Goal: Task Accomplishment & Management: Manage account settings

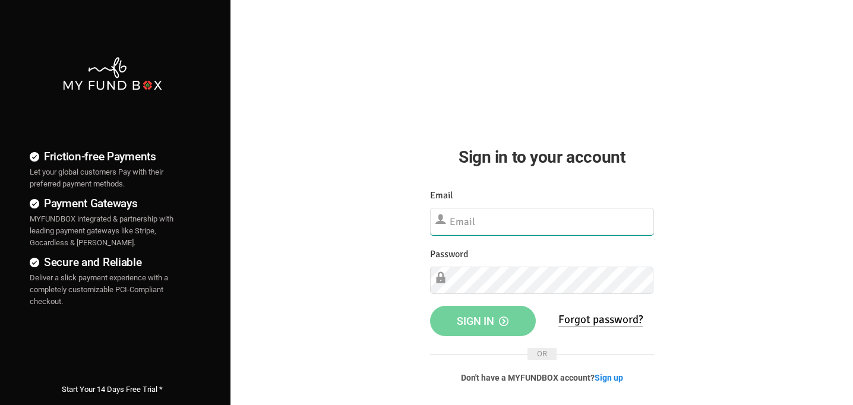
click at [492, 224] on input "text" at bounding box center [542, 221] width 224 height 27
type input "[EMAIL_ADDRESS][DOMAIN_NAME]"
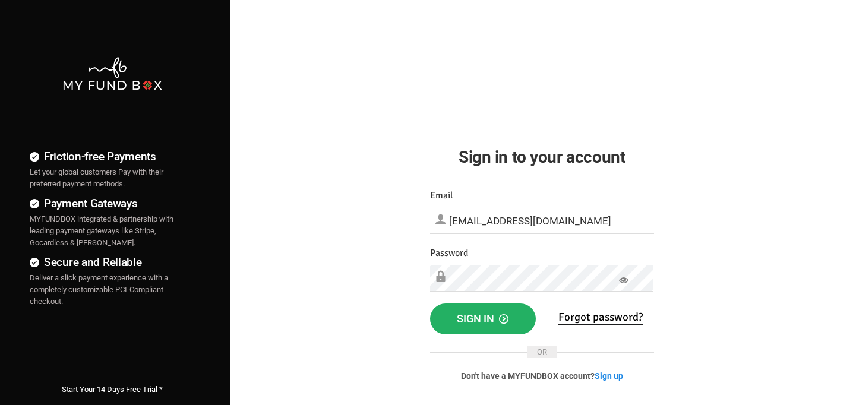
click at [478, 325] on button "Sign in" at bounding box center [483, 319] width 106 height 31
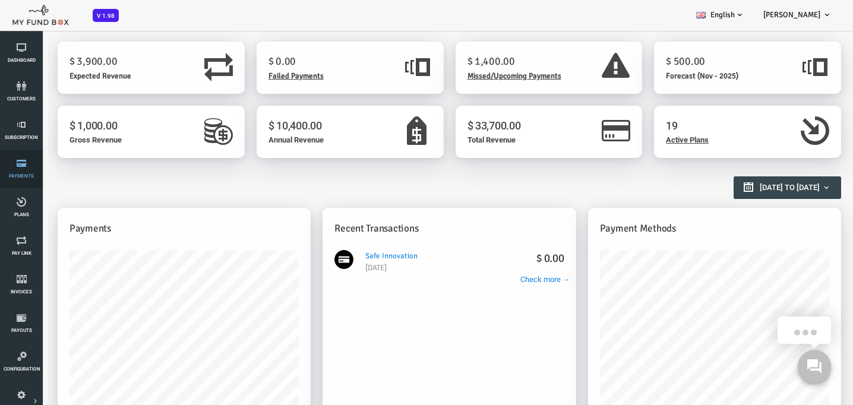
click at [26, 171] on link "Payments" at bounding box center [22, 169] width 36 height 38
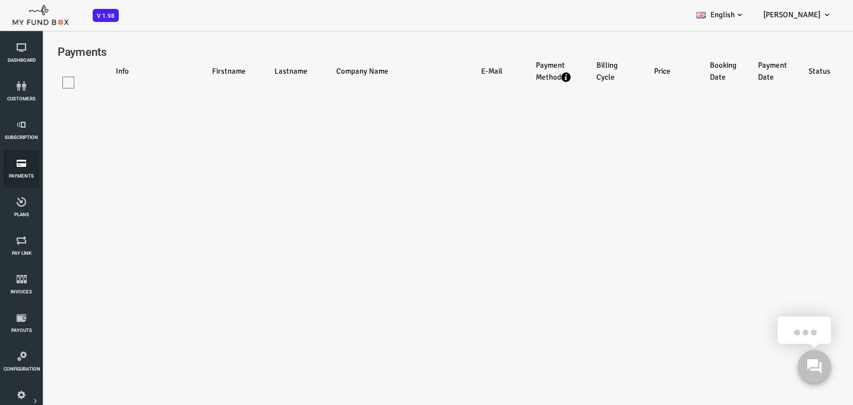
select select "100"
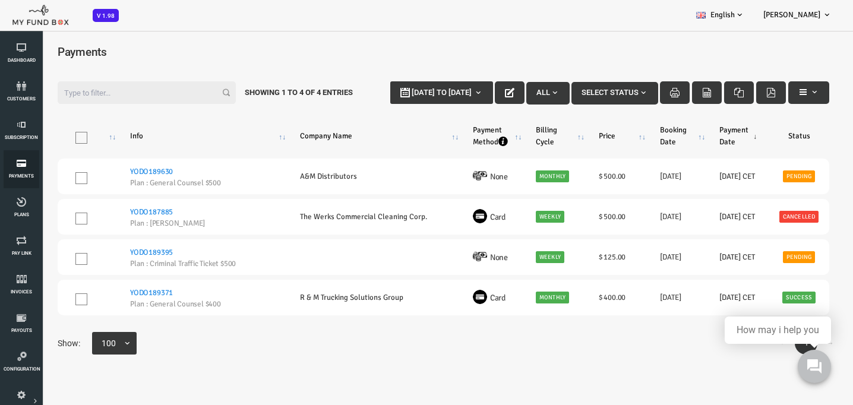
scroll to position [6, 0]
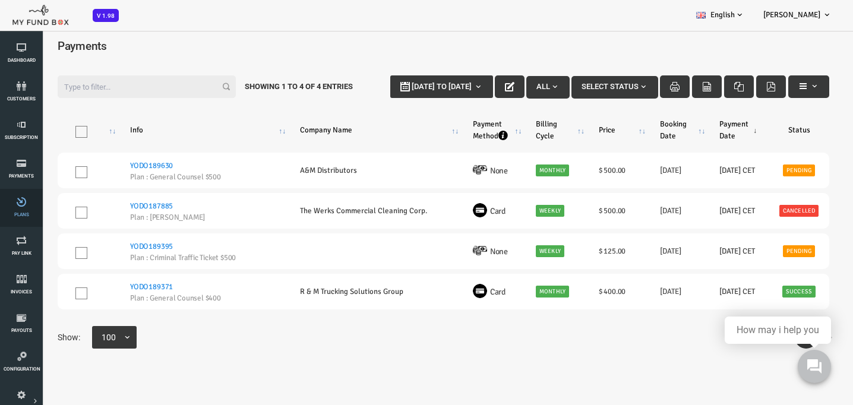
click at [30, 208] on link "Plans" at bounding box center [22, 208] width 36 height 38
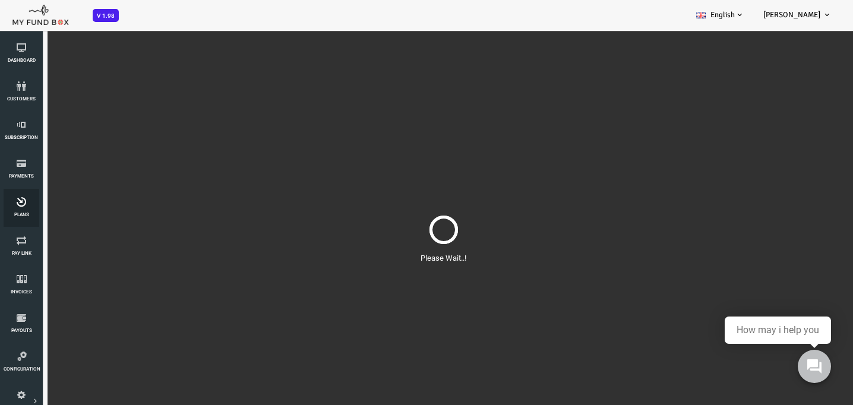
scroll to position [0, 0]
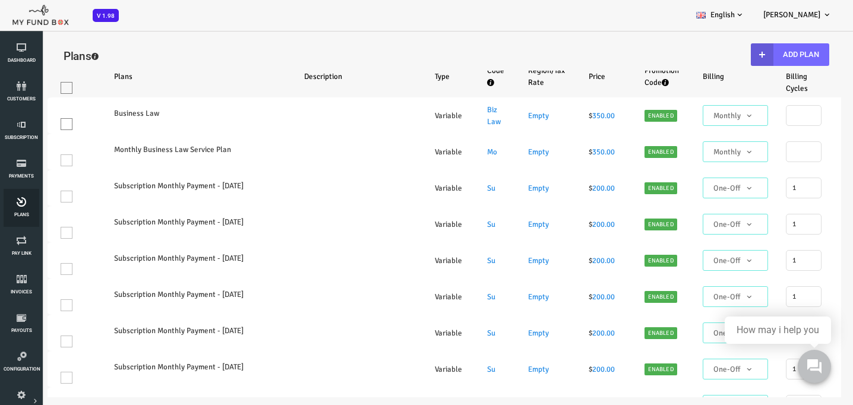
select select "100"
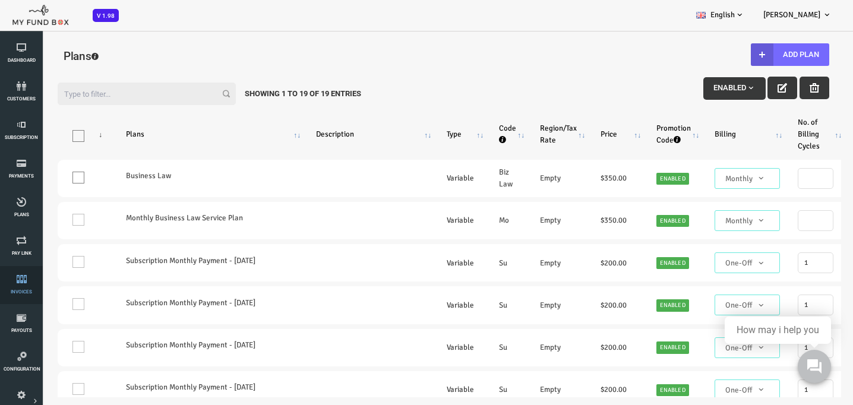
click at [15, 279] on icon at bounding box center [22, 279] width 36 height 10
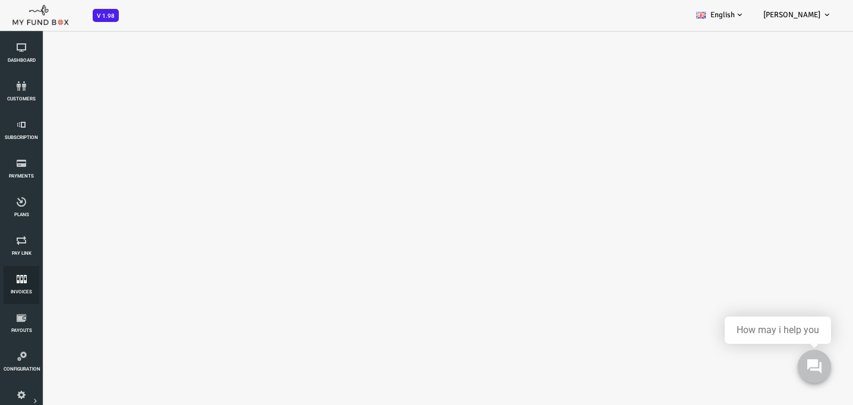
select select "100"
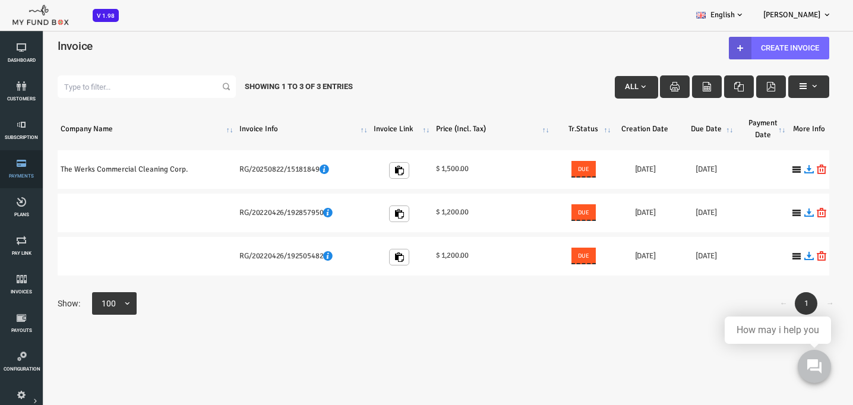
click at [21, 173] on link "Payments" at bounding box center [22, 169] width 36 height 38
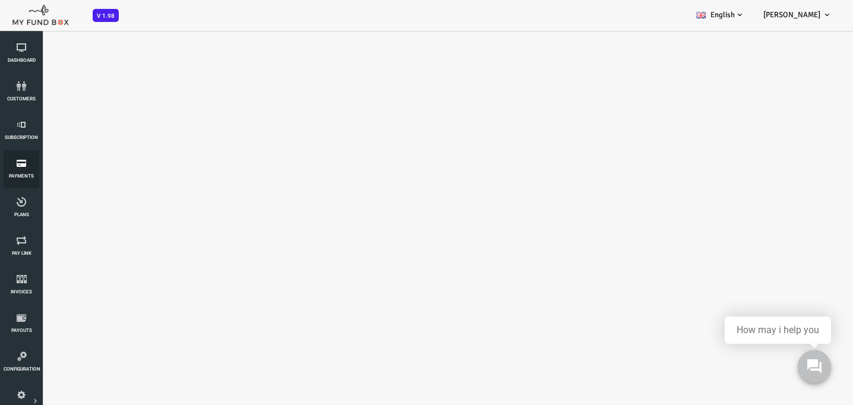
select select "100"
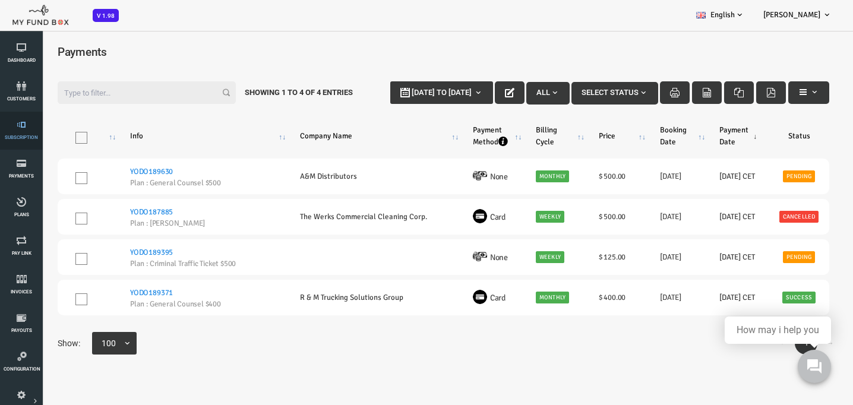
click at [12, 129] on icon at bounding box center [22, 125] width 36 height 10
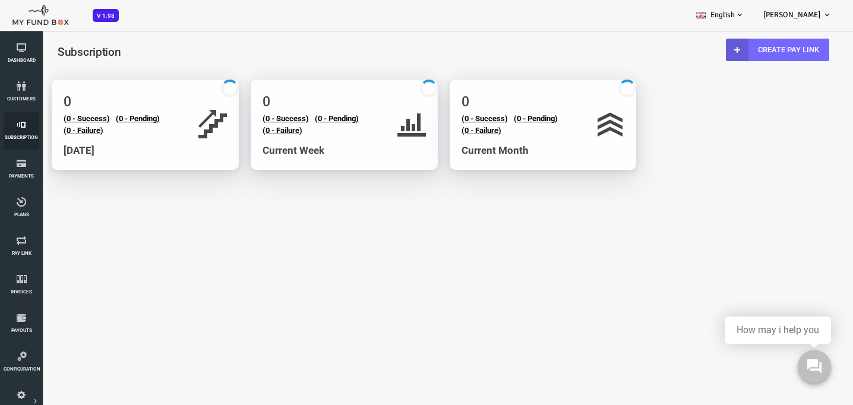
select select "100"
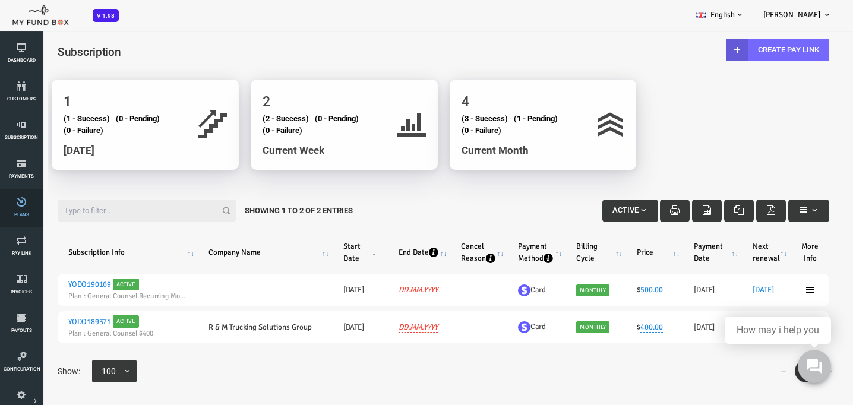
click at [14, 211] on link "Plans" at bounding box center [22, 208] width 36 height 38
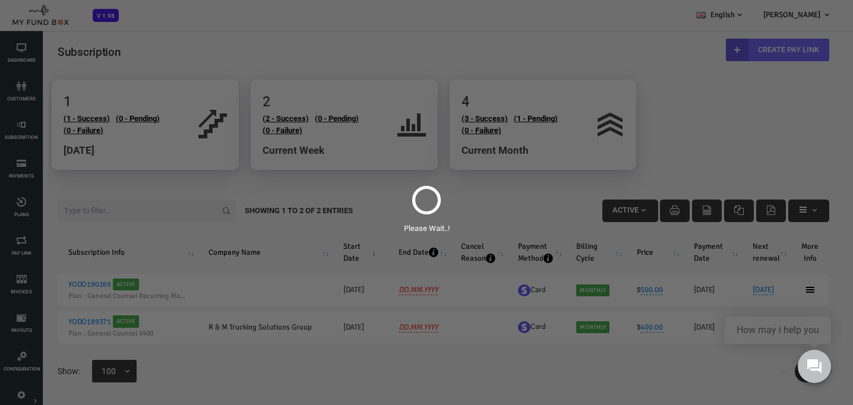
click at [17, 175] on div "Please Wait..!" at bounding box center [426, 202] width 853 height 405
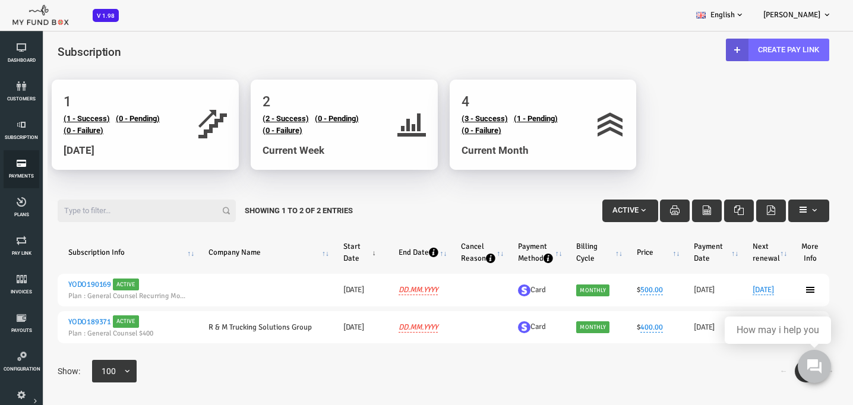
click at [0, 0] on span "Payments" at bounding box center [0, 0] width 0 height 0
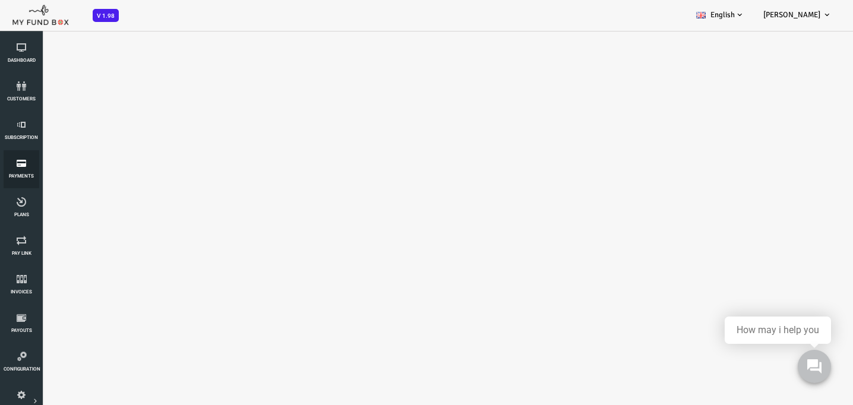
select select "100"
